Goal: Task Accomplishment & Management: Complete application form

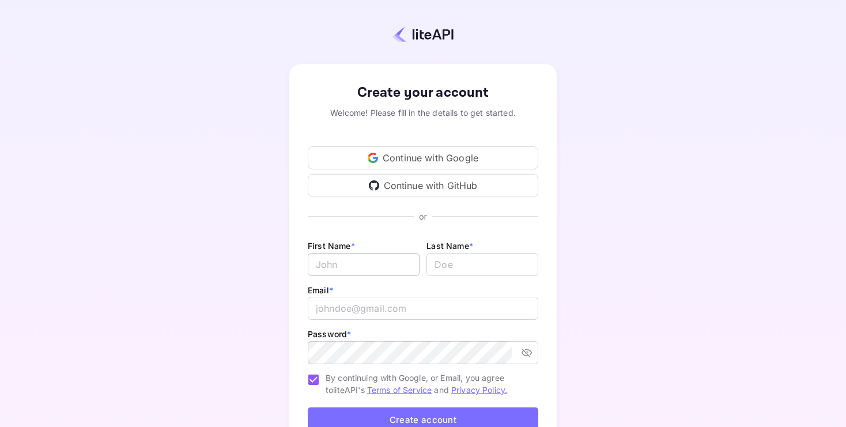
type input "[EMAIL_ADDRESS][PERSON_NAME][DOMAIN_NAME]"
click at [368, 273] on input "Email *" at bounding box center [364, 264] width 112 height 23
type input "ZINEB"
type input "JABRI"
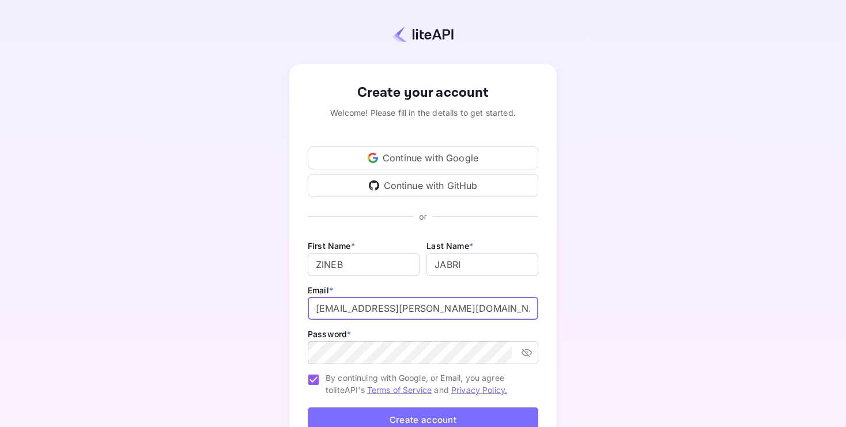
click at [394, 307] on input "[EMAIL_ADDRESS][PERSON_NAME][DOMAIN_NAME]" at bounding box center [423, 308] width 230 height 23
click at [611, 281] on div "Create your account Welcome! Please fill in the details to get started. Continu…" at bounding box center [423, 270] width 744 height 440
drag, startPoint x: 453, startPoint y: 309, endPoint x: 308, endPoint y: 293, distance: 146.1
click at [308, 293] on div "Email * [EMAIL_ADDRESS][PERSON_NAME][DOMAIN_NAME] ​" at bounding box center [423, 305] width 230 height 44
type input "[PERSON_NAME][EMAIL_ADDRESS][DOMAIN_NAME]"
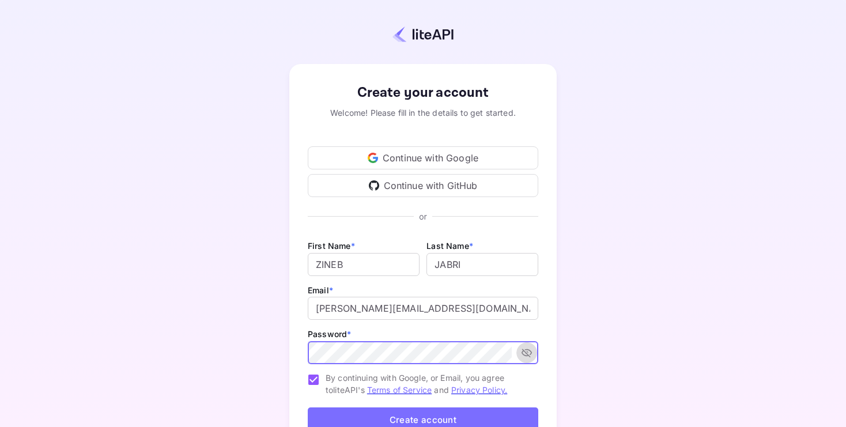
click at [531, 354] on icon "toggle password visibility" at bounding box center [527, 353] width 12 height 12
click at [667, 288] on div "Create your account Welcome! Please fill in the details to get started. Continu…" at bounding box center [423, 270] width 744 height 440
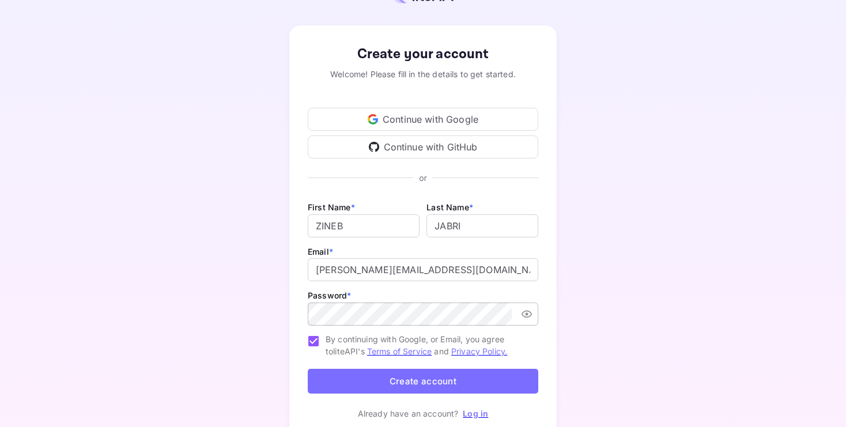
scroll to position [43, 0]
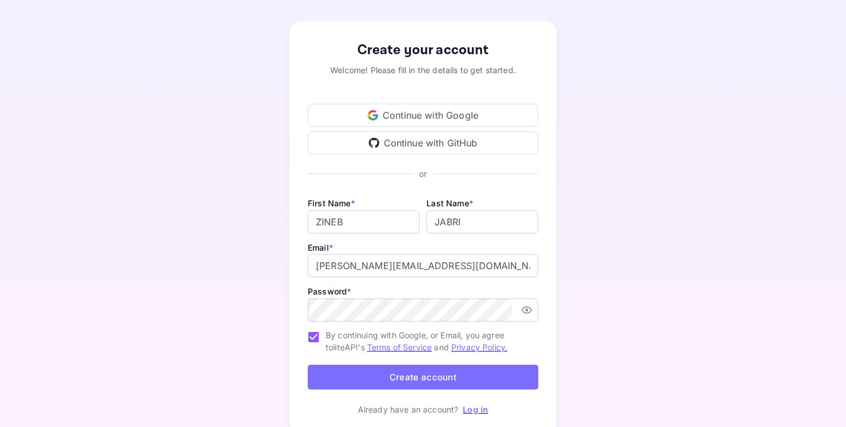
click at [631, 262] on div "Create your account Welcome! Please fill in the details to get started. Continu…" at bounding box center [423, 227] width 744 height 440
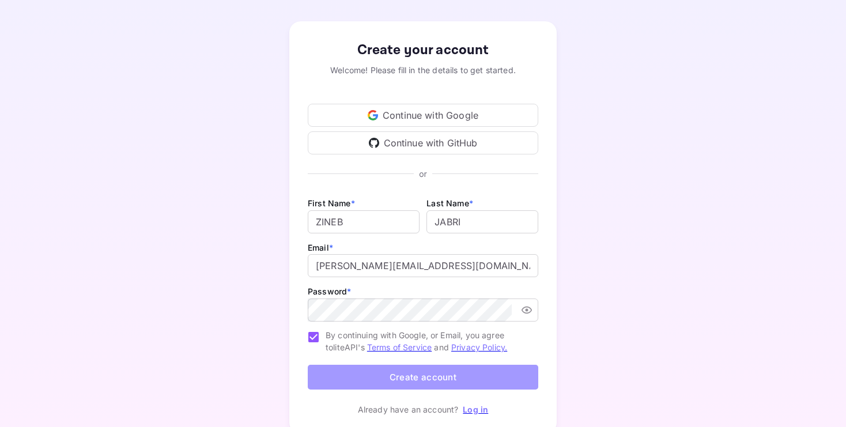
click at [451, 376] on button "Create account" at bounding box center [423, 377] width 230 height 25
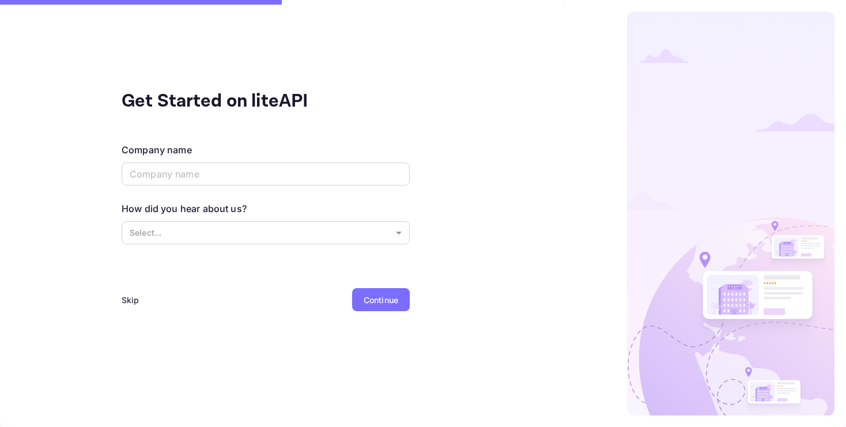
scroll to position [0, 0]
click at [451, 371] on div "Get Started on liteAPI Company name ​ How did you hear about us? Select... ​ Sk…" at bounding box center [265, 213] width 531 height 427
click at [282, 175] on input "text" at bounding box center [266, 173] width 288 height 23
click at [374, 294] on div "Continue" at bounding box center [381, 300] width 35 height 12
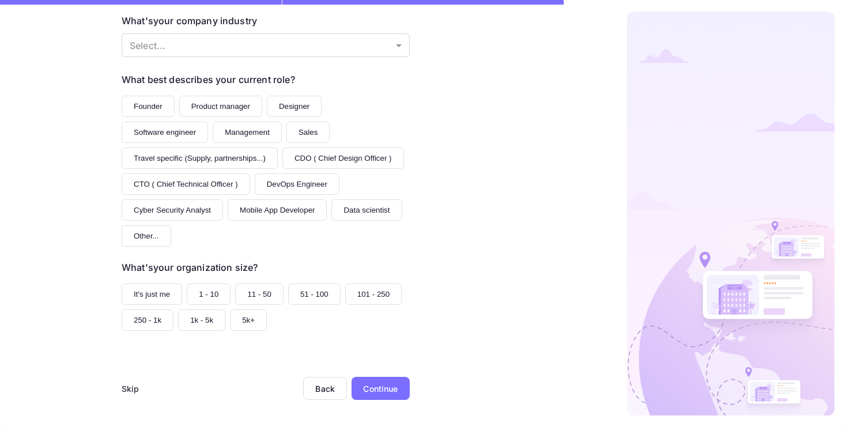
scroll to position [132, 0]
click at [130, 386] on div "Skip" at bounding box center [131, 388] width 18 height 12
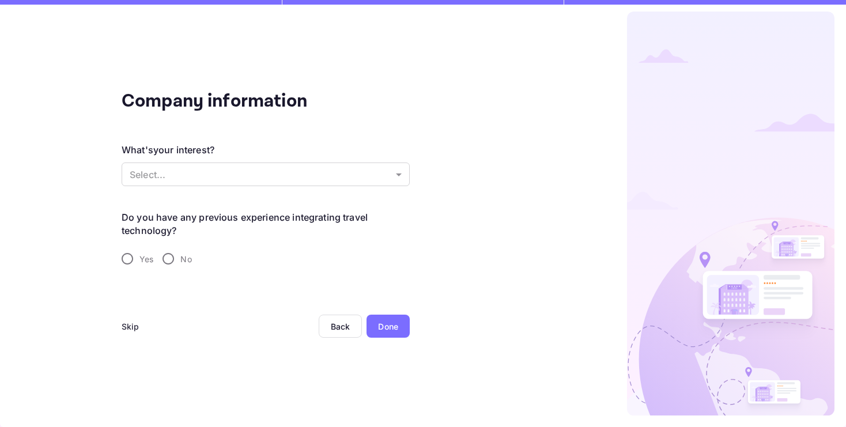
click at [130, 386] on div "Company information What's your interest? Select... ​ Do you have any previous …" at bounding box center [266, 252] width 288 height 328
click at [402, 328] on div "Done" at bounding box center [387, 326] width 43 height 23
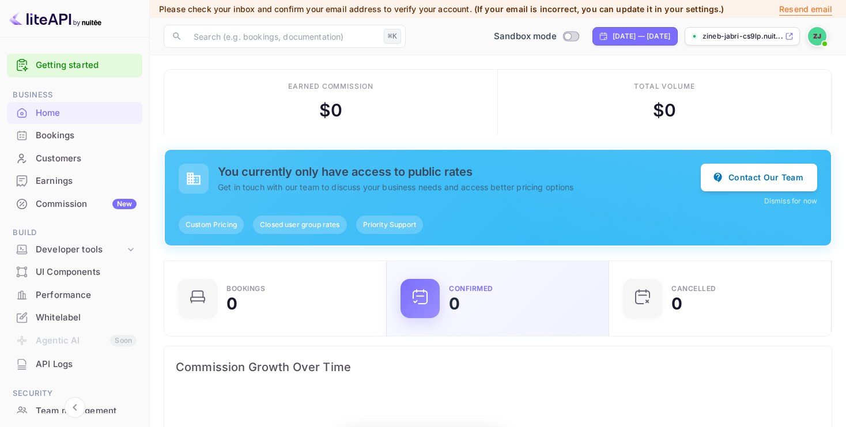
scroll to position [1, 1]
